Goal: Information Seeking & Learning: Find specific fact

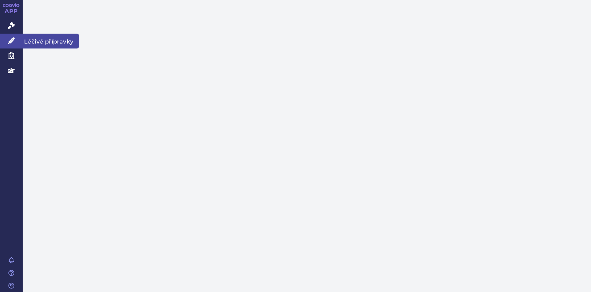
click at [10, 41] on icon at bounding box center [11, 40] width 7 height 7
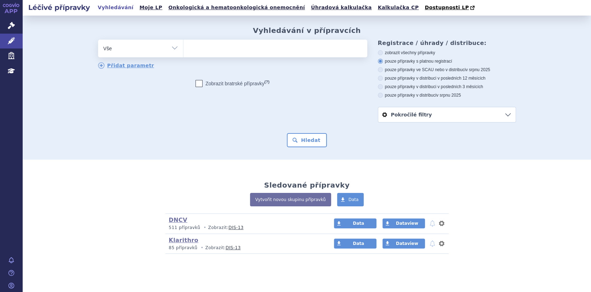
click at [184, 51] on ul at bounding box center [275, 47] width 184 height 15
click at [183, 51] on select at bounding box center [183, 48] width 0 height 18
paste input "A10BH02"
type input "A10BH02"
select select "A10BH02"
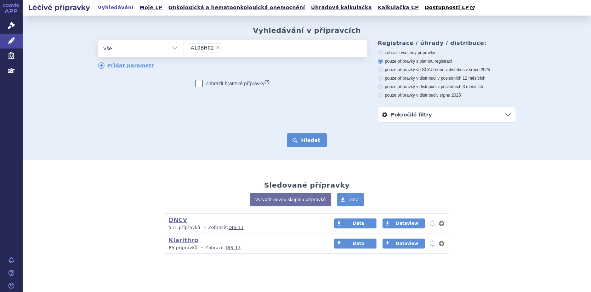
click at [295, 141] on button "Hledat" at bounding box center [307, 140] width 40 height 14
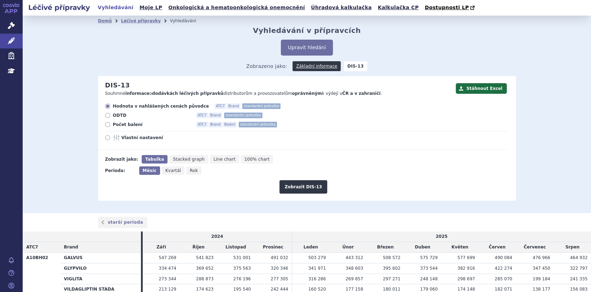
click at [264, 285] on td "242 444" at bounding box center [273, 289] width 38 height 11
